Goal: Find contact information: Find contact information

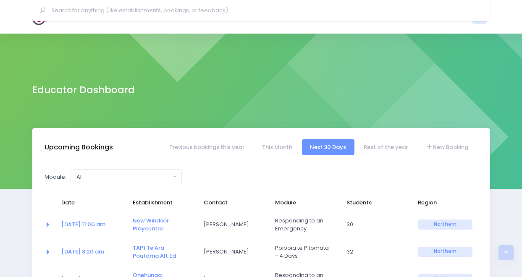
select select "5"
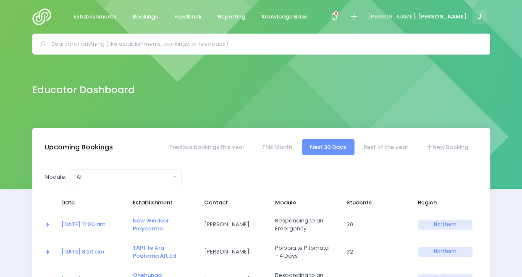
click at [153, 42] on input "text" at bounding box center [264, 44] width 427 height 13
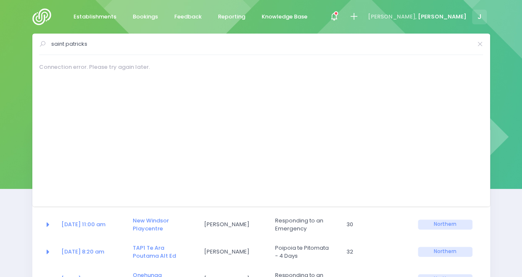
click at [62, 43] on input "saint patricks" at bounding box center [261, 44] width 420 height 13
type input "st [PERSON_NAME]"
click at [103, 9] on link "Establishments" at bounding box center [95, 17] width 57 height 16
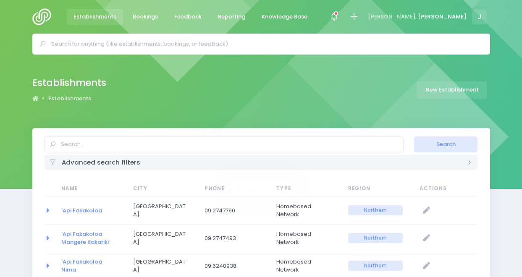
select select "20"
click at [204, 46] on input "text" at bounding box center [264, 44] width 427 height 13
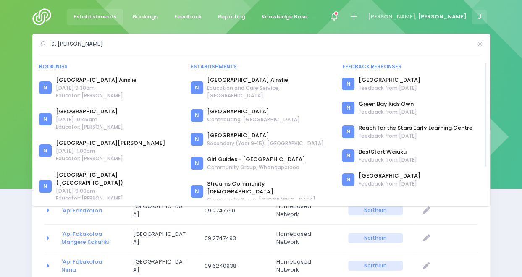
type input "St Patrick"
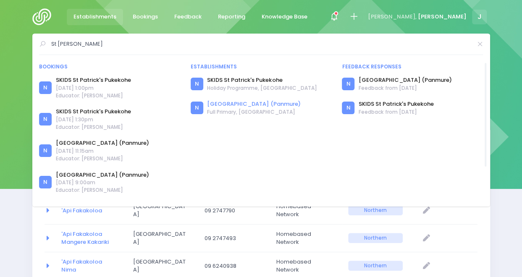
click at [231, 103] on link "[GEOGRAPHIC_DATA] (Panmure)" at bounding box center [253, 104] width 93 height 8
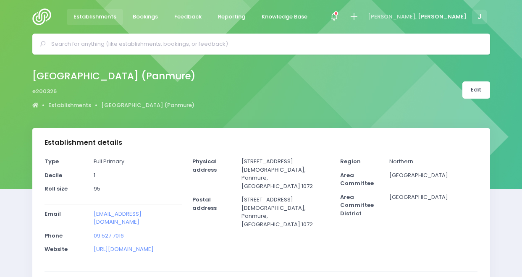
select select "5"
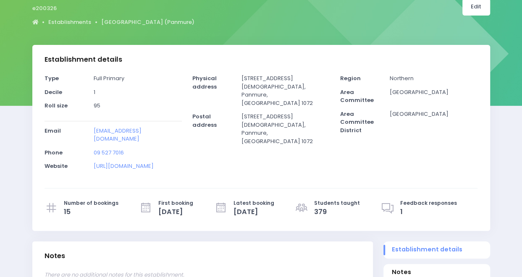
scroll to position [88, 0]
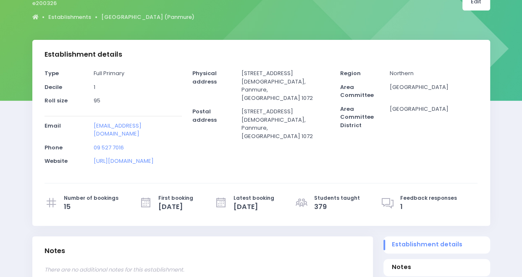
drag, startPoint x: 133, startPoint y: 131, endPoint x: 127, endPoint y: 113, distance: 18.6
click at [127, 113] on div "Type Full Primary Decile 1 Roll size 95 Email Phone" at bounding box center [113, 120] width 148 height 102
drag, startPoint x: 127, startPoint y: 113, endPoint x: 118, endPoint y: 134, distance: 22.8
click at [118, 134] on p "[EMAIL_ADDRESS][DOMAIN_NAME]" at bounding box center [138, 130] width 88 height 16
click at [118, 134] on p "principal@saintpatricks.school.nz" at bounding box center [138, 130] width 88 height 16
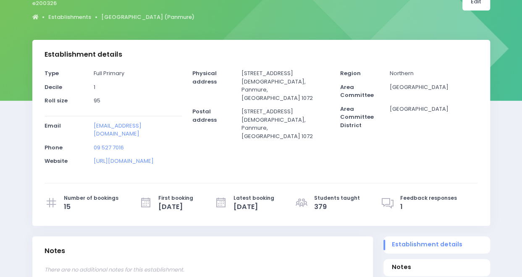
drag, startPoint x: 118, startPoint y: 134, endPoint x: 86, endPoint y: 122, distance: 34.4
click at [86, 122] on div "Email principal@saintpatricks.school.nz" at bounding box center [113, 133] width 148 height 22
copy div "principal@saintpatricks.school.nz"
